Goal: Go to known website

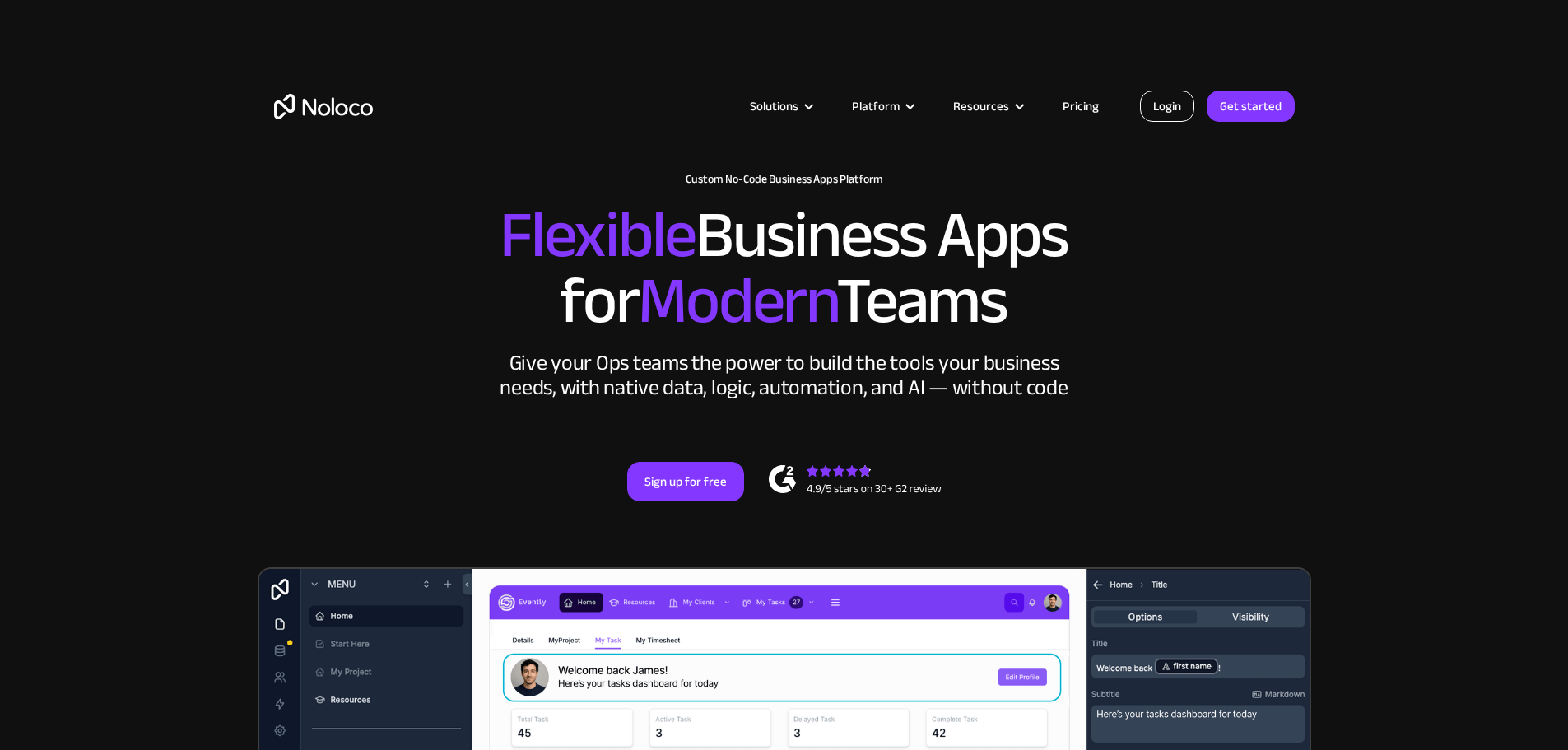
click at [1172, 110] on link "Login" at bounding box center [1167, 106] width 54 height 31
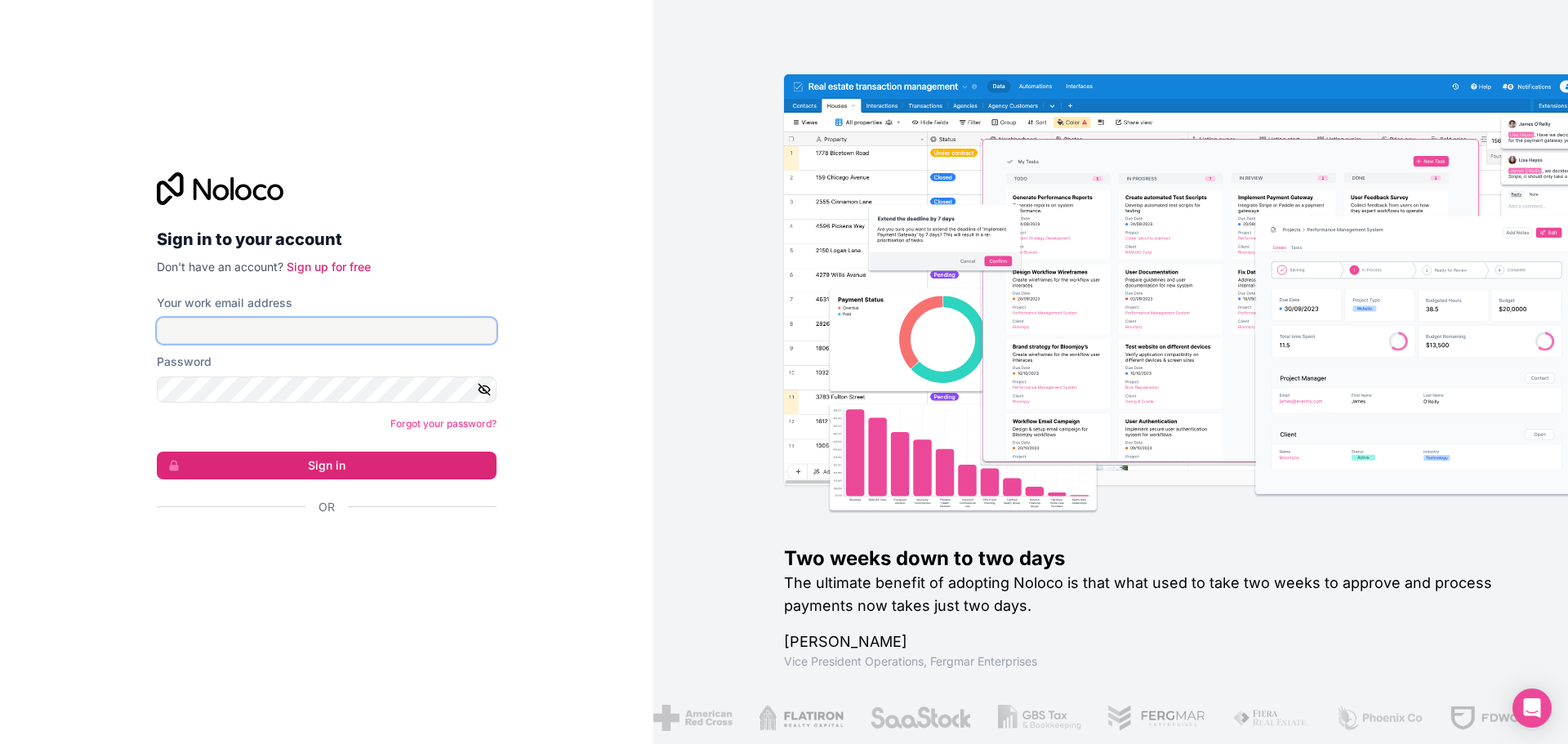
click at [348, 332] on input "Your work email address" at bounding box center [327, 331] width 340 height 26
type input "kissick@npcresearch.com"
click at [157, 452] on button "Sign in" at bounding box center [327, 466] width 340 height 28
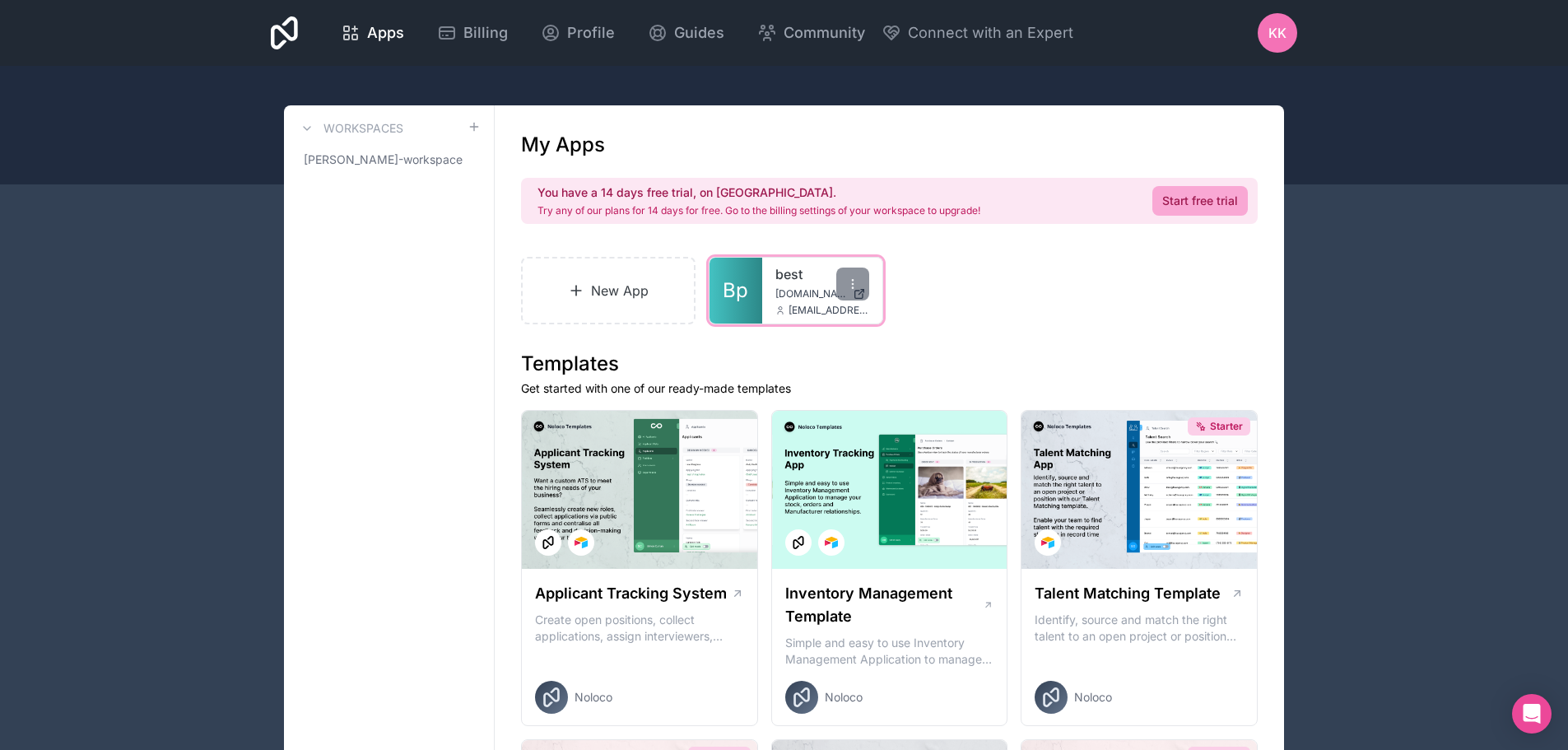
click at [814, 294] on span "[DOMAIN_NAME]" at bounding box center [811, 294] width 71 height 13
click at [733, 278] on span "Bp" at bounding box center [735, 291] width 26 height 27
